Goal: Check status: Check status

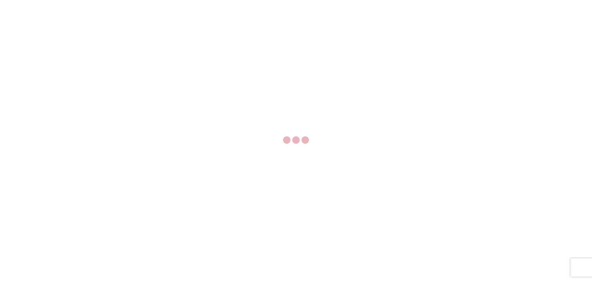
select select "FULL"
select select "LBS"
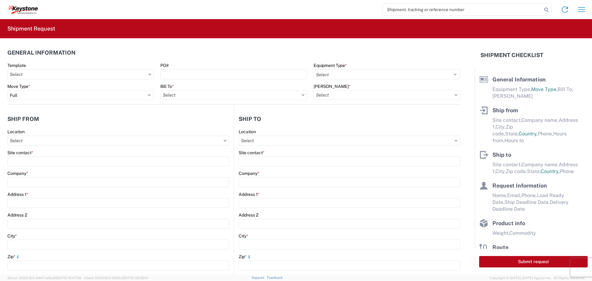
click at [398, 8] on input "search" at bounding box center [462, 10] width 160 height 12
type input "56851561"
click at [546, 8] on icon at bounding box center [546, 10] width 9 height 9
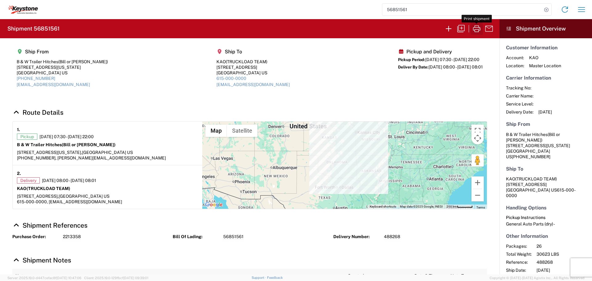
click at [477, 27] on icon "button" at bounding box center [476, 28] width 7 height 7
click at [545, 9] on icon at bounding box center [546, 10] width 9 height 9
click at [409, 10] on input "search" at bounding box center [462, 10] width 160 height 12
type input "56851470"
click at [545, 9] on icon at bounding box center [546, 10] width 9 height 9
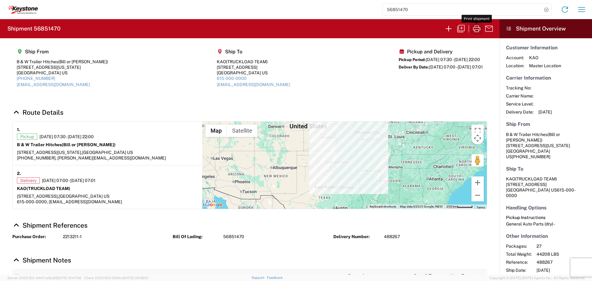
click at [477, 29] on icon "button" at bounding box center [476, 28] width 7 height 7
click at [546, 9] on icon at bounding box center [546, 10] width 9 height 9
click at [490, 11] on input "search" at bounding box center [462, 10] width 160 height 12
type input "56851238"
click at [546, 8] on icon at bounding box center [546, 10] width 9 height 9
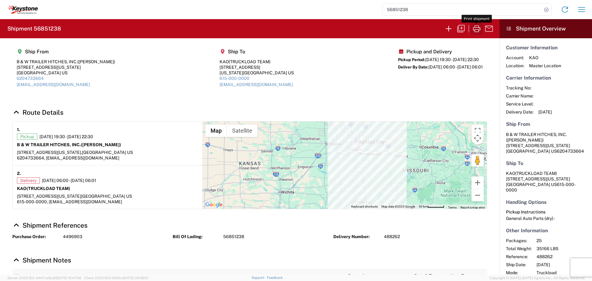
click at [478, 28] on icon "button" at bounding box center [477, 29] width 10 height 10
click at [548, 10] on icon at bounding box center [546, 10] width 9 height 9
click at [436, 13] on input "search" at bounding box center [462, 10] width 160 height 12
type input "56851646"
click at [546, 7] on icon at bounding box center [546, 10] width 9 height 9
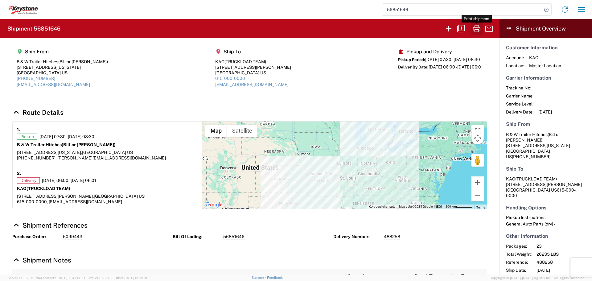
click at [476, 29] on icon "button" at bounding box center [476, 28] width 7 height 7
